Goal: Transaction & Acquisition: Purchase product/service

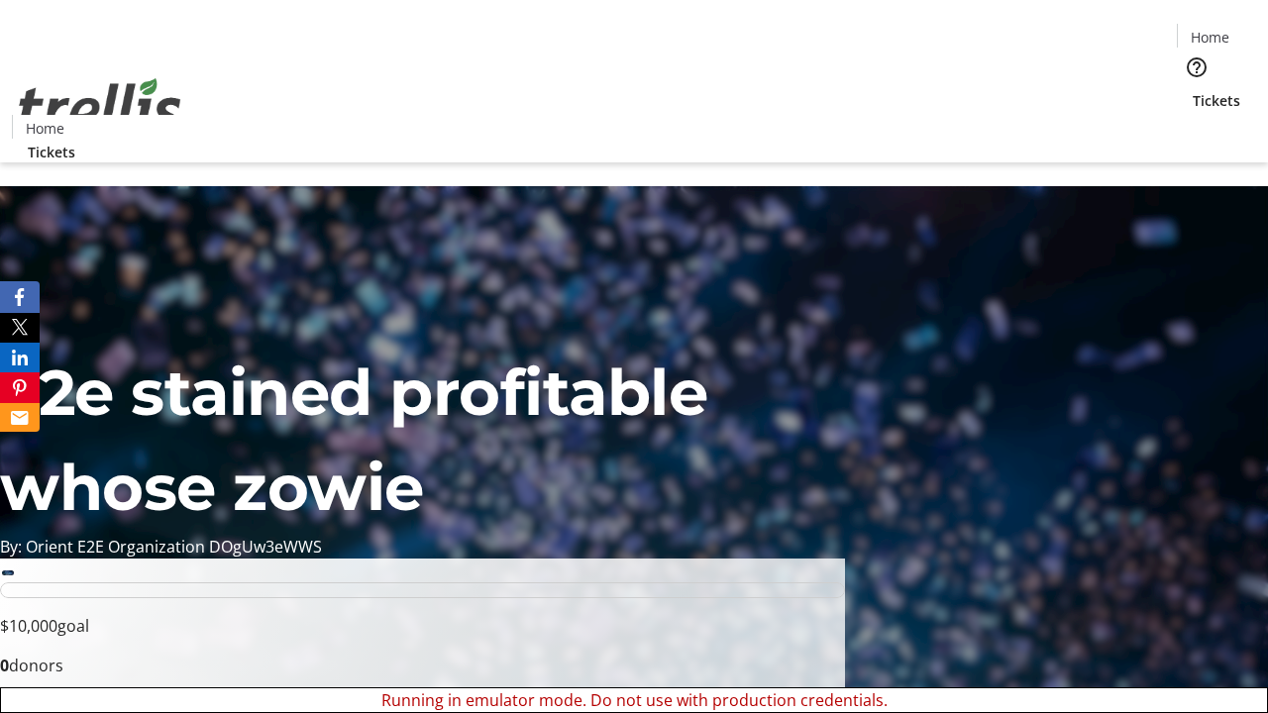
click at [1212, 30] on span "Sign Up" at bounding box center [1219, 28] width 57 height 24
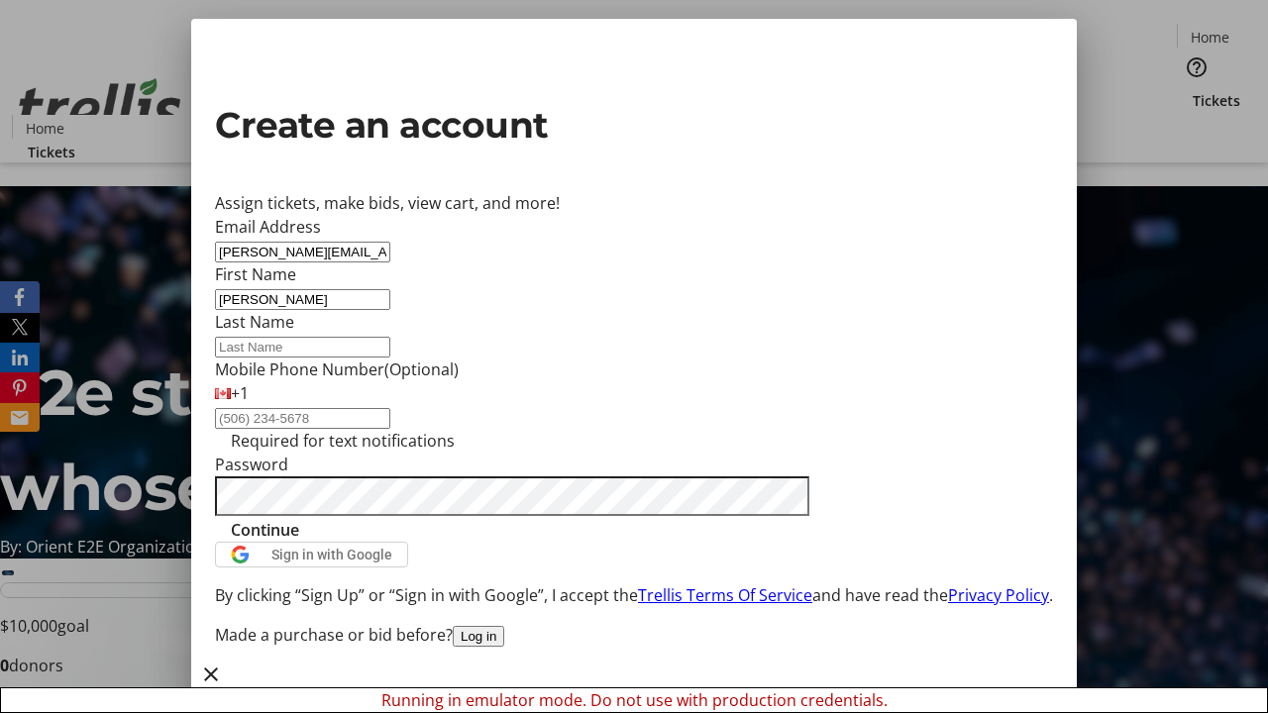
type input "[PERSON_NAME]"
click at [299, 542] on span "Continue" at bounding box center [265, 530] width 68 height 24
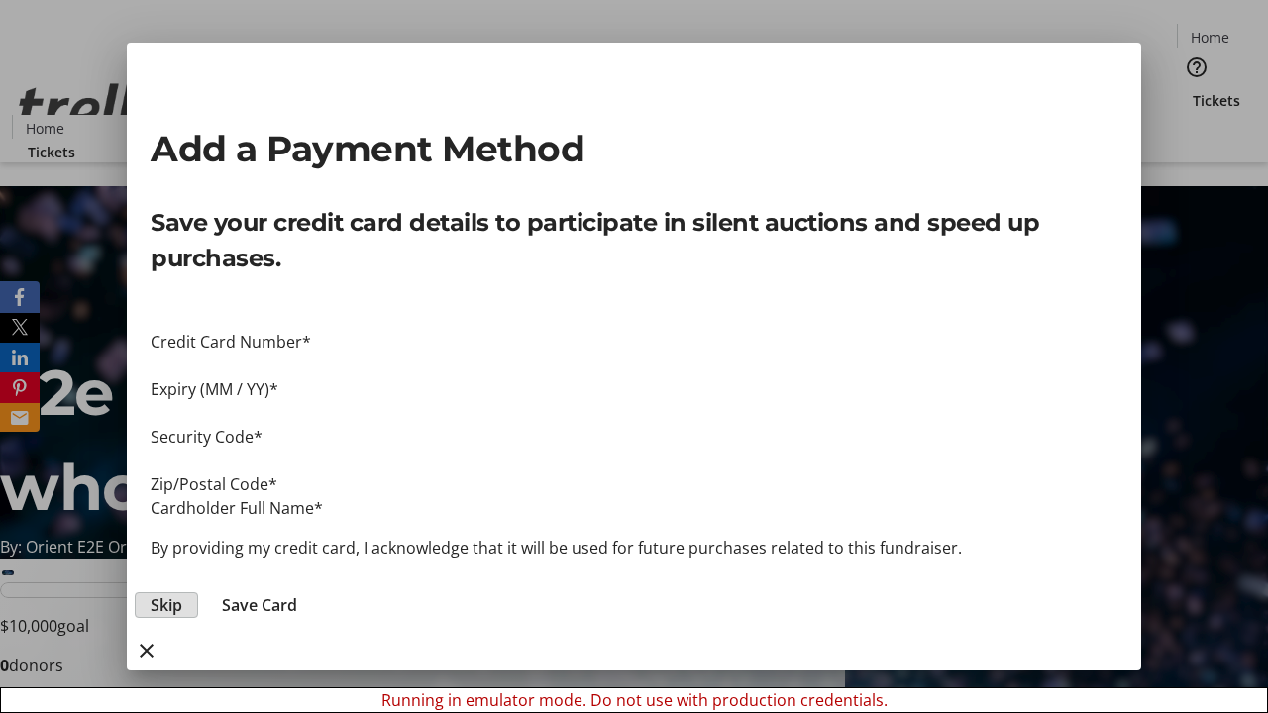
click at [182, 593] on span "Skip" at bounding box center [167, 605] width 32 height 24
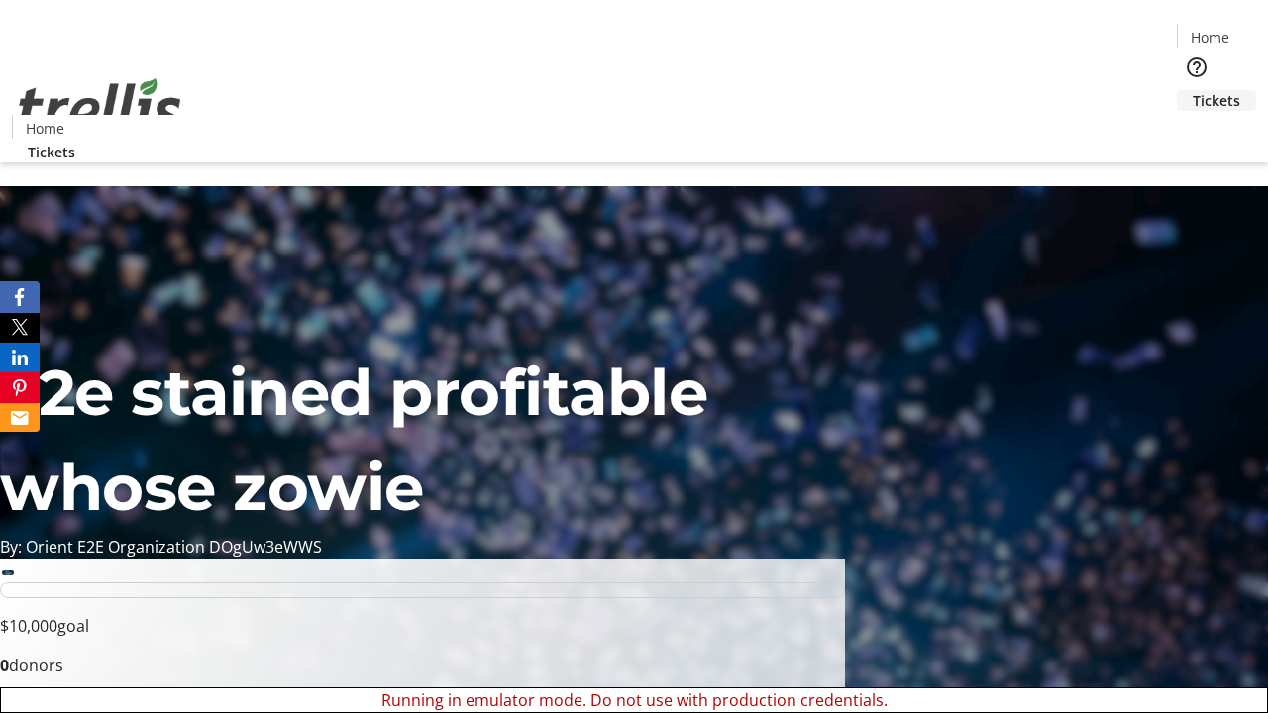
click at [1193, 90] on span "Tickets" at bounding box center [1217, 100] width 48 height 21
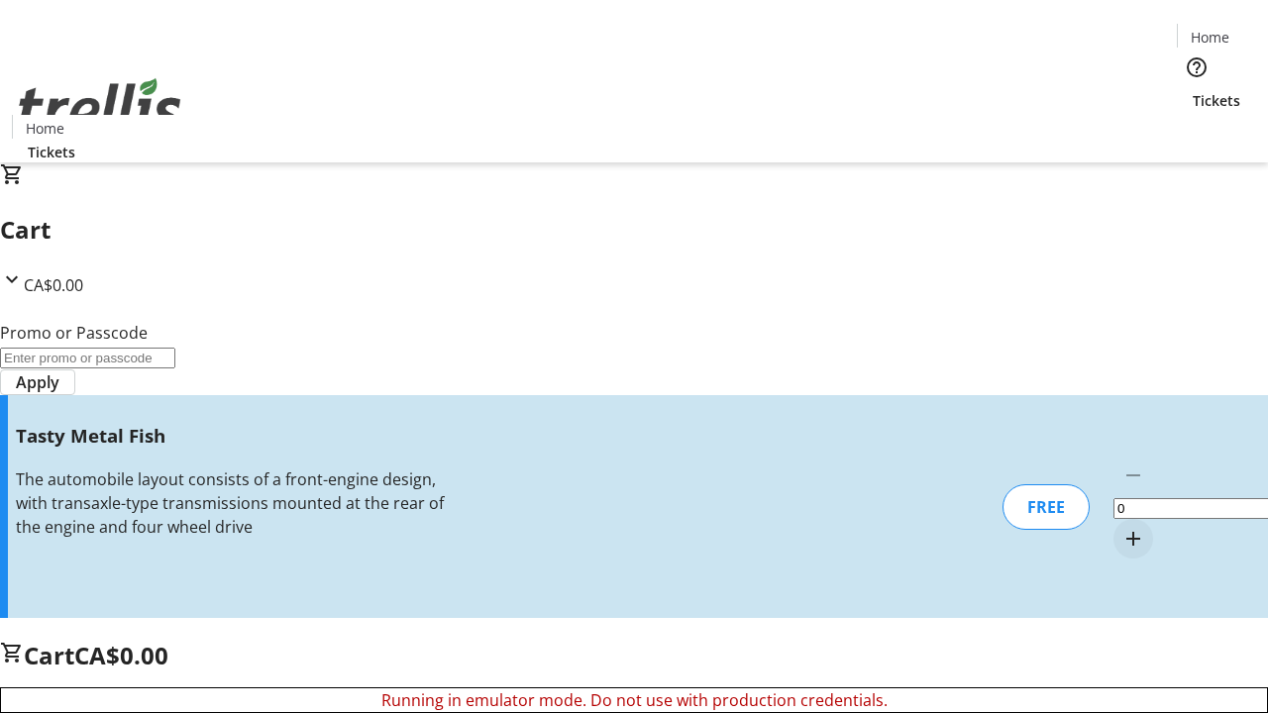
click at [1121, 527] on mat-icon "Increment by one" at bounding box center [1133, 539] width 24 height 24
type input "1"
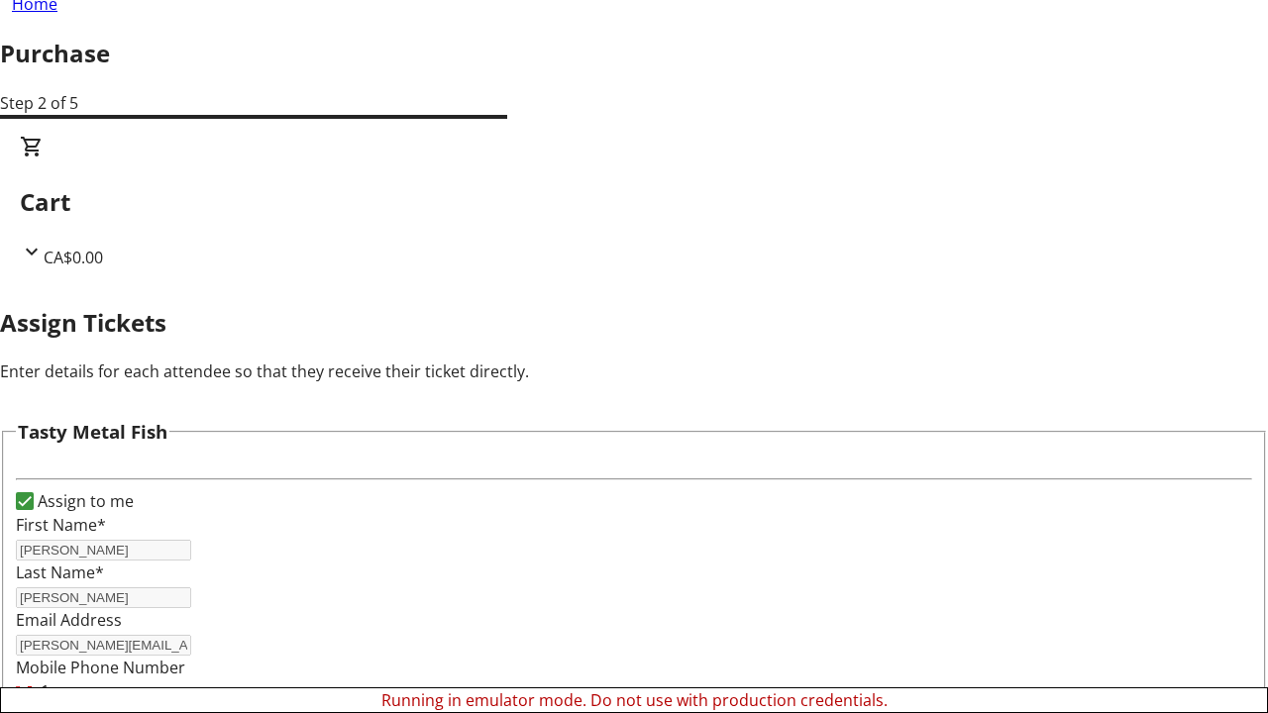
scroll to position [120, 0]
